Goal: Task Accomplishment & Management: Complete application form

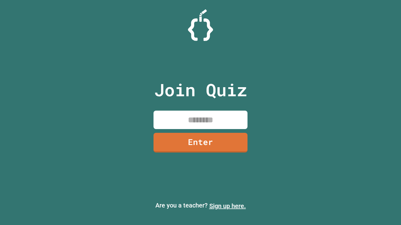
click at [227, 206] on link "Sign up here." at bounding box center [227, 207] width 37 height 8
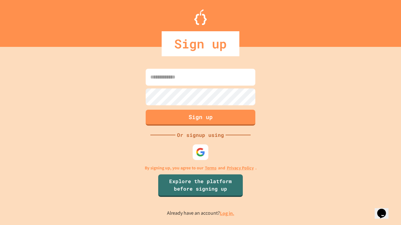
click at [227, 213] on link "Log in." at bounding box center [227, 213] width 14 height 7
